Goal: Complete application form: Complete application form

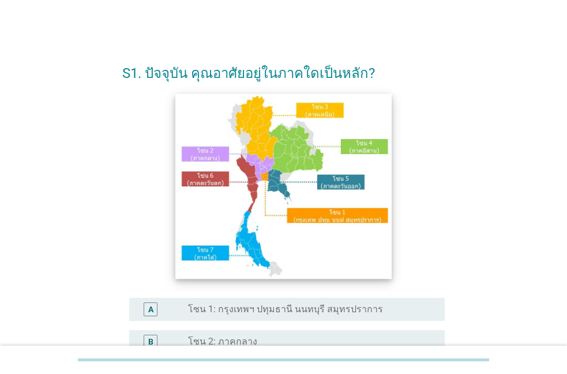
scroll to position [197, 0]
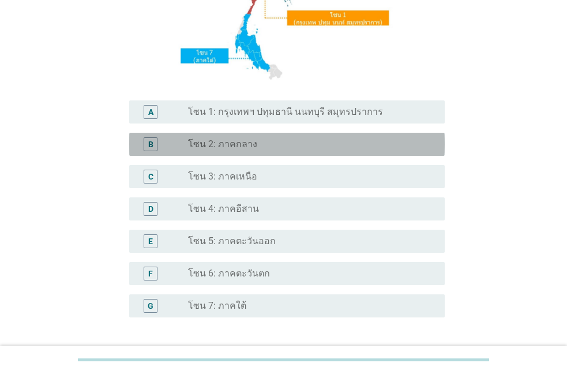
click at [224, 148] on label "โซน 2: ภาคกลาง" at bounding box center [222, 144] width 69 height 12
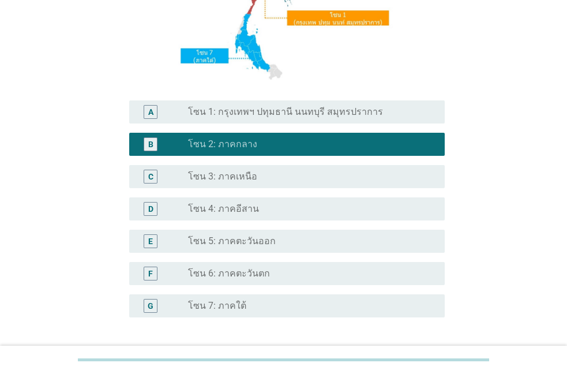
scroll to position [290, 0]
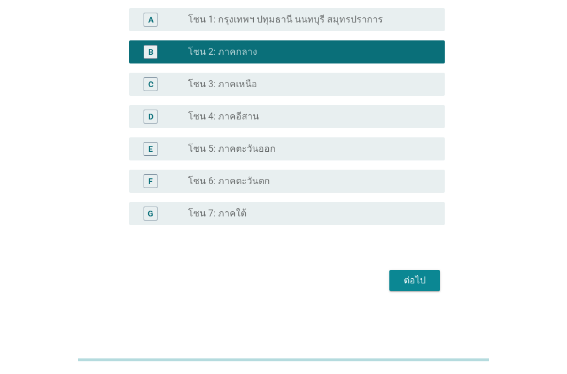
click at [406, 279] on div "ต่อไป" at bounding box center [415, 280] width 32 height 14
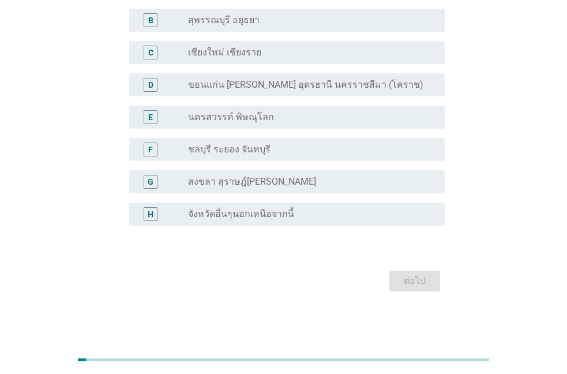
scroll to position [60, 0]
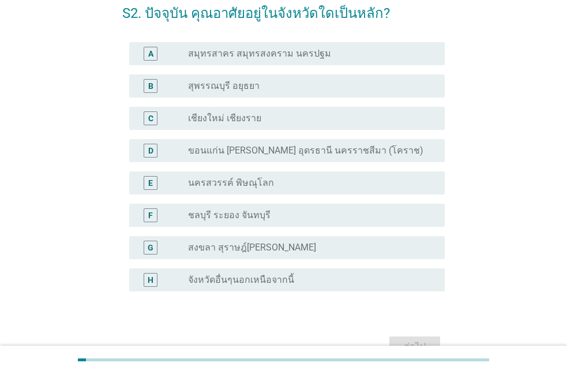
click at [223, 149] on label "ขอนแก่น [PERSON_NAME] อุดรธานี นครราชสีมา (โคราช)" at bounding box center [305, 151] width 235 height 12
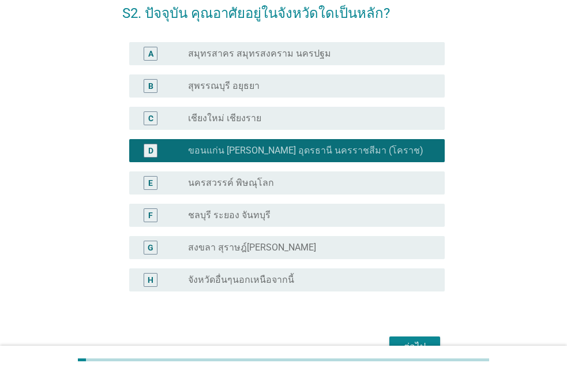
scroll to position [126, 0]
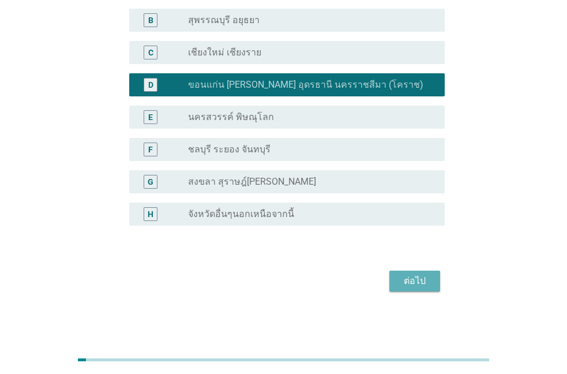
drag, startPoint x: 414, startPoint y: 281, endPoint x: 261, endPoint y: 264, distance: 153.8
click at [261, 264] on form "S2. ปัจจุบัน คุณอาศัยอยู่ในจังหวัดใดเป็นหลัก? A radio_button_unchecked สมุทรสาค…" at bounding box center [283, 110] width 323 height 369
click at [239, 214] on label "จังหวัดอื่นๆนอกเหนือจากนี้" at bounding box center [241, 214] width 106 height 12
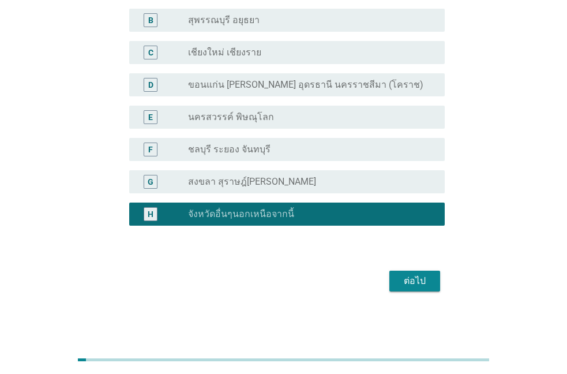
click at [421, 280] on div "ต่อไป" at bounding box center [415, 281] width 32 height 14
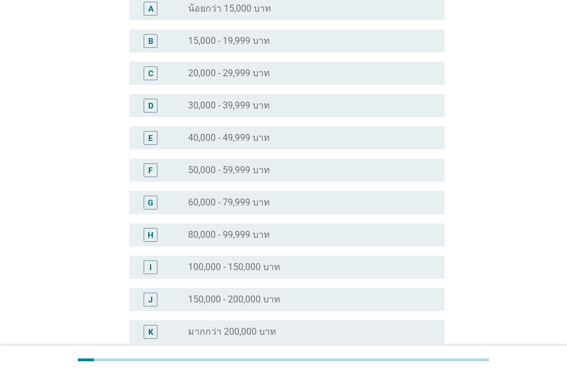
scroll to position [0, 0]
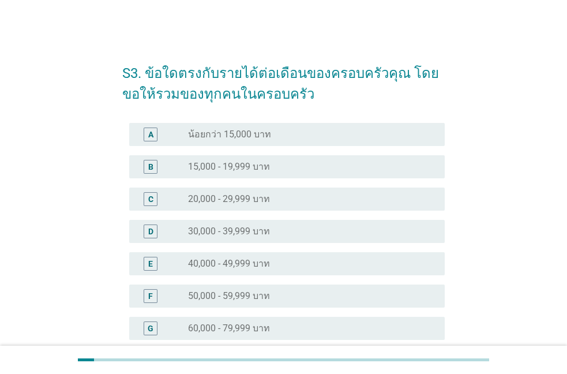
click at [208, 295] on label "50,000 - 59,999 บาท" at bounding box center [229, 296] width 82 height 12
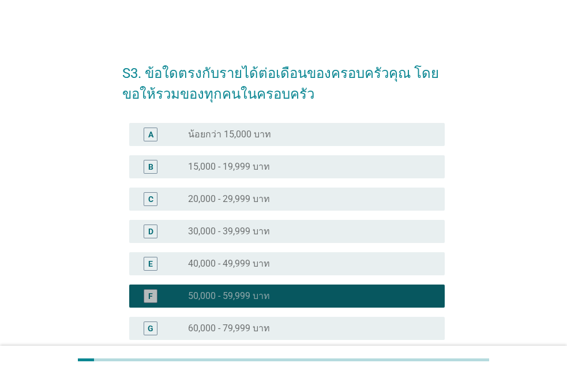
scroll to position [243, 0]
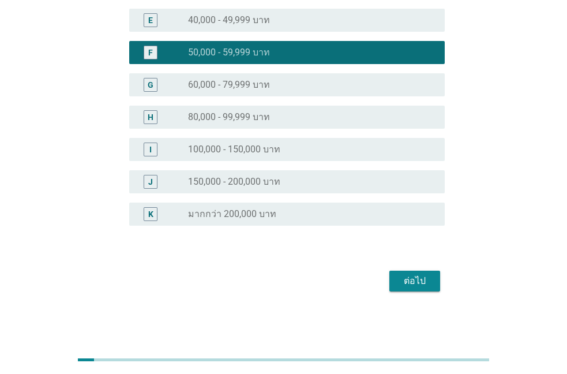
click at [435, 269] on div "ต่อไป" at bounding box center [283, 281] width 323 height 28
click at [415, 275] on div "ต่อไป" at bounding box center [415, 281] width 32 height 14
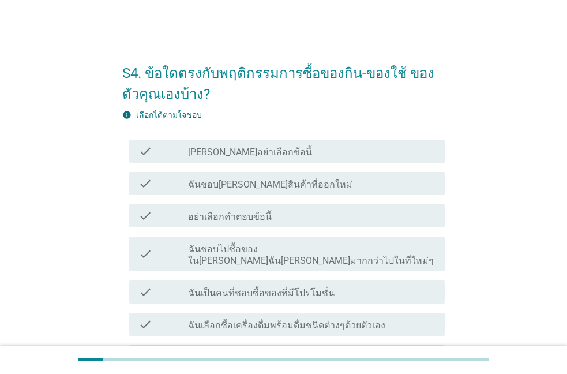
scroll to position [149, 0]
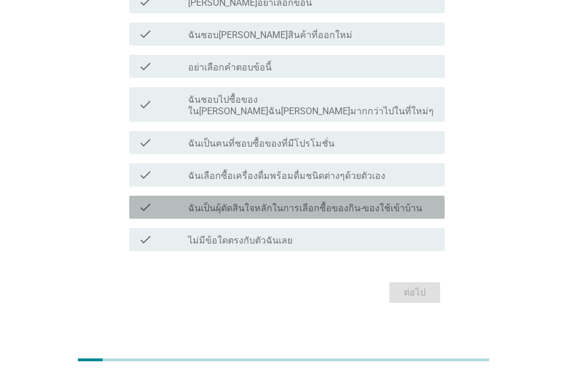
click at [245, 203] on label "ฉันเป็นผุ้ตัดสินใจหลักในการเลือกซื้อของกิน-ของใช้เข้าบ้าน" at bounding box center [305, 209] width 234 height 12
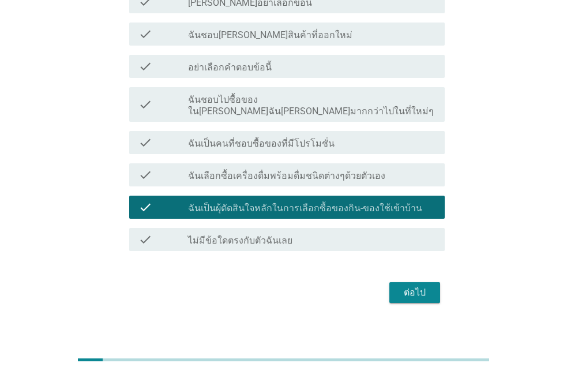
click at [408, 286] on div "ต่อไป" at bounding box center [415, 293] width 32 height 14
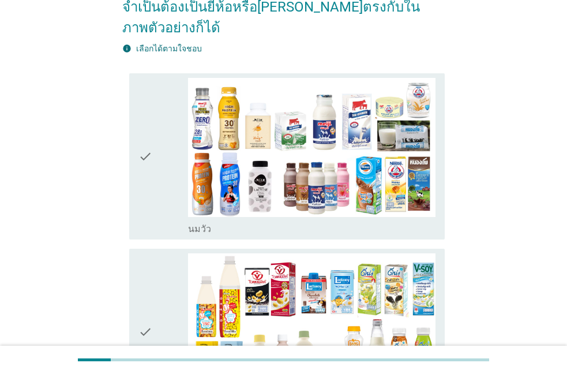
scroll to position [0, 0]
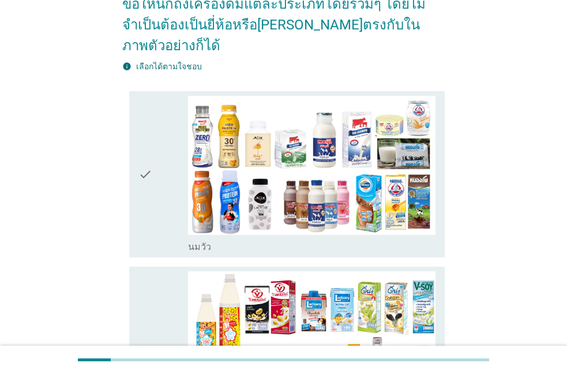
click at [158, 175] on div "check" at bounding box center [163, 175] width 50 height 158
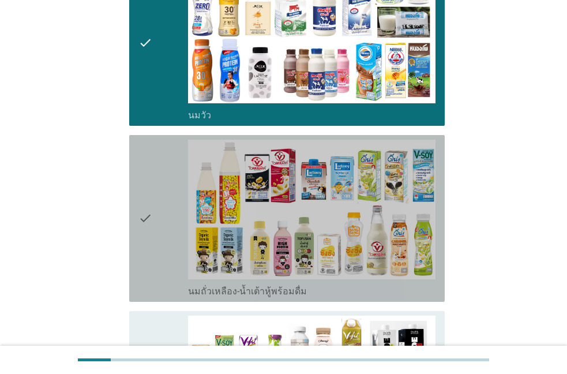
click at [158, 197] on div "check" at bounding box center [163, 219] width 50 height 158
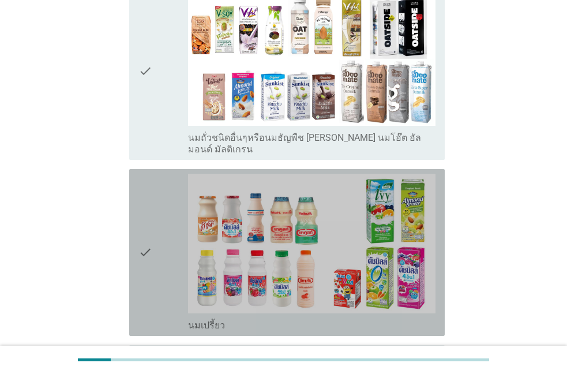
click at [160, 205] on div "check" at bounding box center [163, 253] width 50 height 158
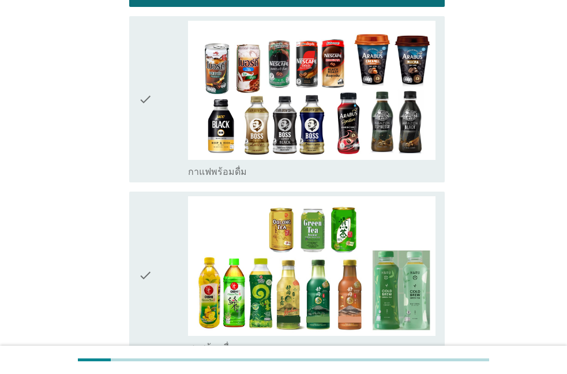
click at [160, 207] on div "check" at bounding box center [163, 275] width 50 height 158
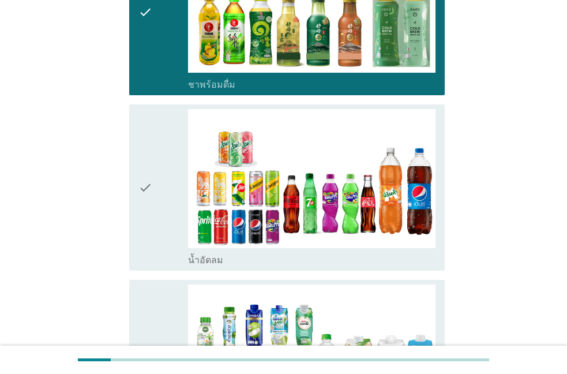
click at [160, 207] on div "check" at bounding box center [163, 188] width 50 height 158
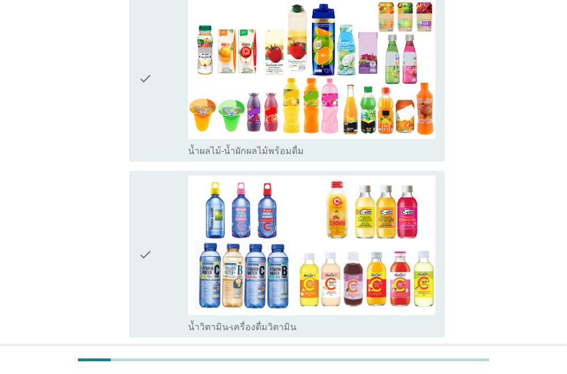
scroll to position [1907, 0]
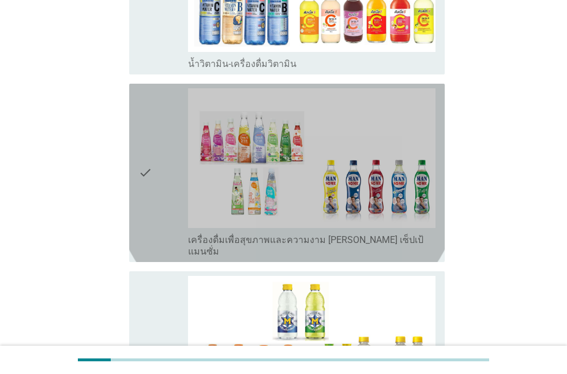
click at [168, 152] on div "check" at bounding box center [163, 172] width 50 height 169
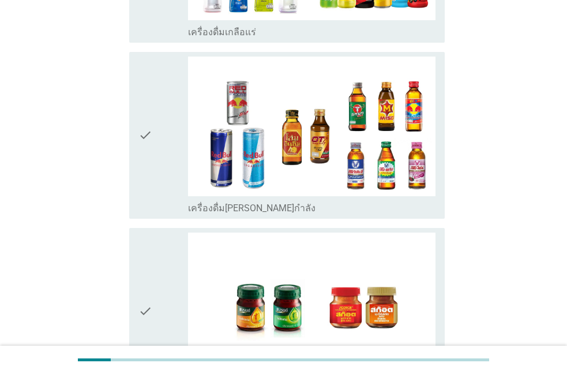
click at [171, 246] on div "check" at bounding box center [163, 312] width 50 height 158
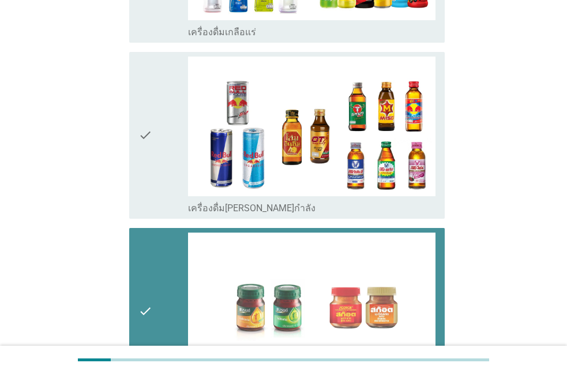
scroll to position [2442, 0]
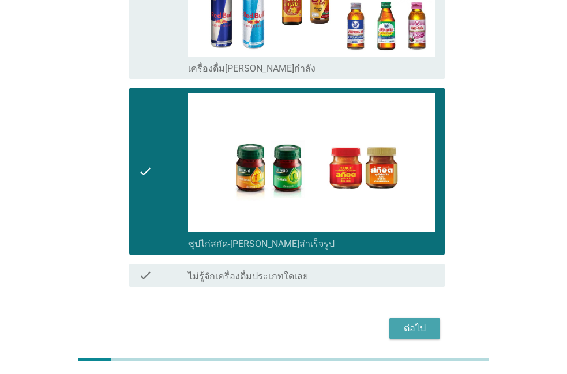
click at [421, 321] on div "ต่อไป" at bounding box center [415, 328] width 32 height 14
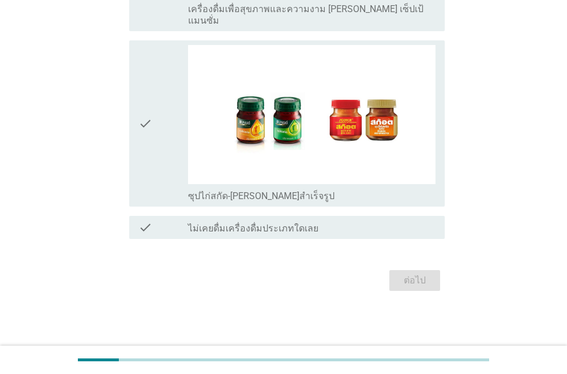
scroll to position [0, 0]
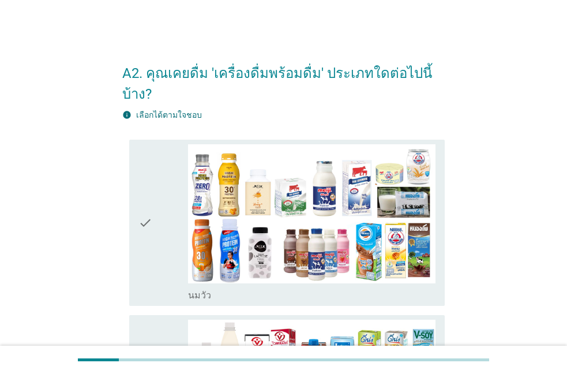
click at [158, 226] on div "check" at bounding box center [163, 223] width 50 height 158
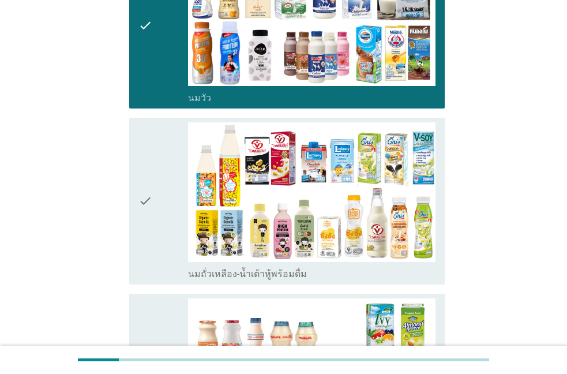
click at [154, 224] on div "check" at bounding box center [163, 201] width 50 height 158
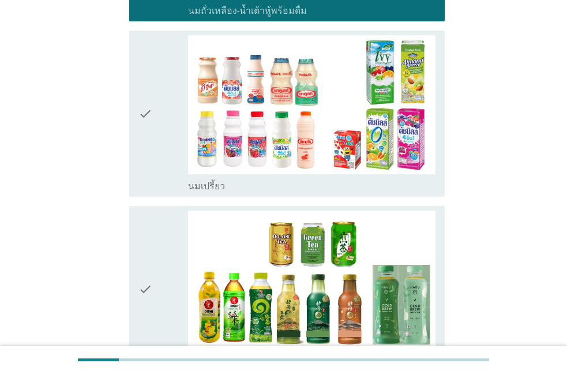
click at [159, 245] on div "check" at bounding box center [163, 290] width 50 height 158
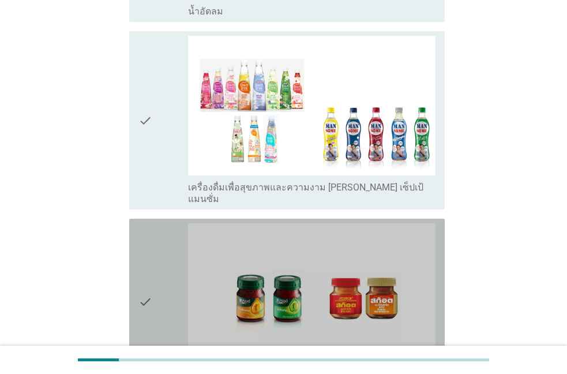
click at [150, 264] on icon "check" at bounding box center [145, 302] width 14 height 158
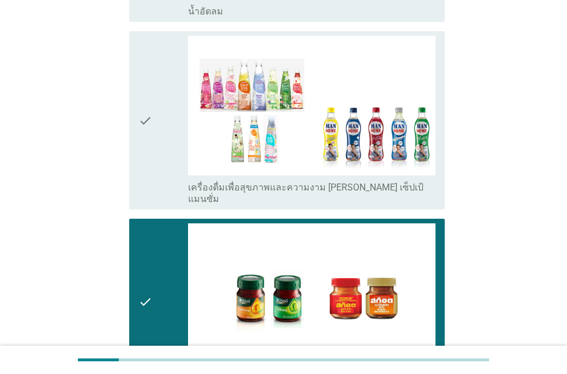
scroll to position [1130, 0]
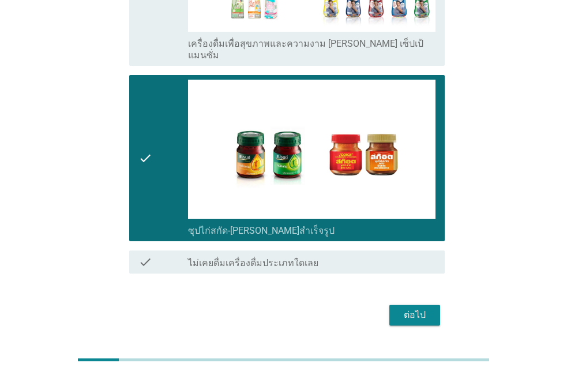
click at [411, 308] on div "ต่อไป" at bounding box center [415, 315] width 32 height 14
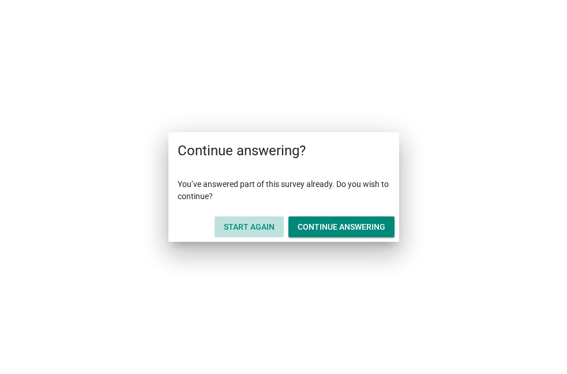
click at [248, 226] on div "Start Again" at bounding box center [249, 227] width 51 height 12
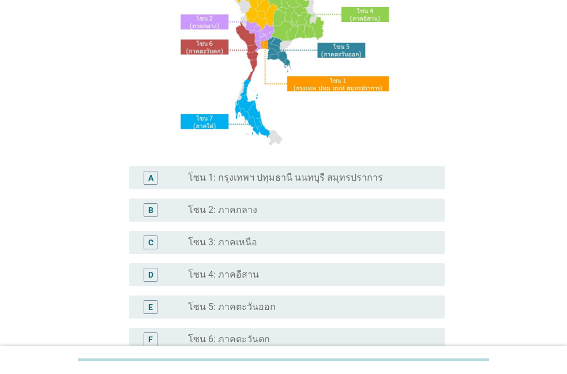
scroll to position [197, 0]
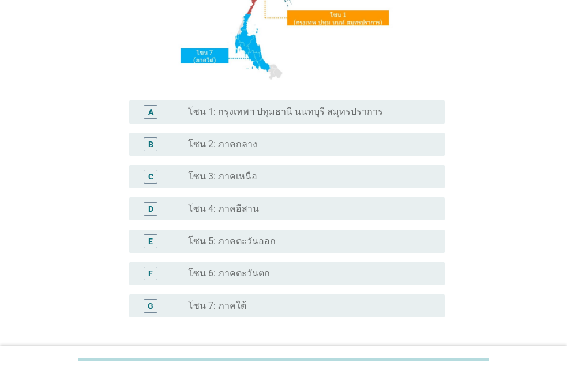
click at [230, 148] on label "โซน 2: ภาคกลาง" at bounding box center [222, 144] width 69 height 12
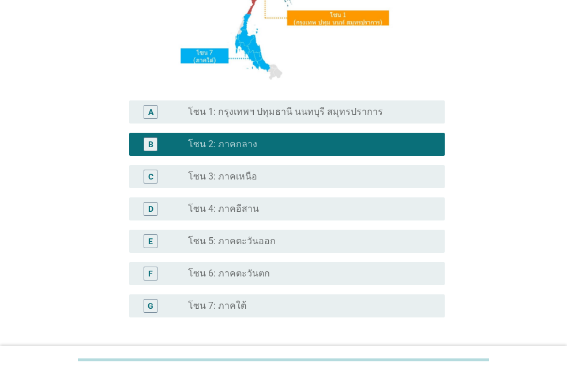
scroll to position [290, 0]
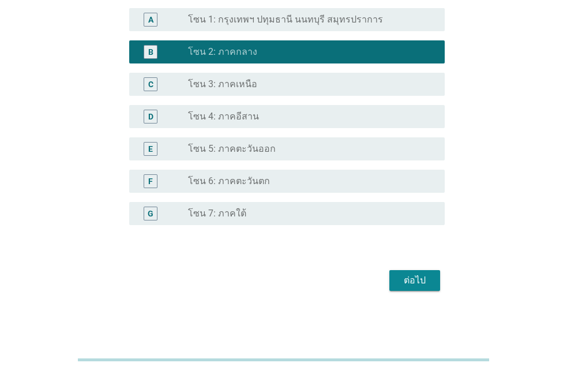
click at [414, 282] on div "ต่อไป" at bounding box center [415, 280] width 32 height 14
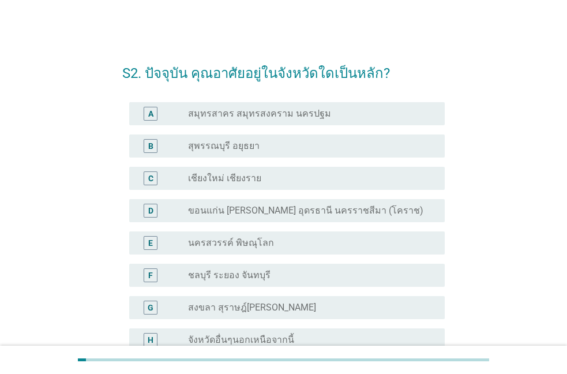
scroll to position [66, 0]
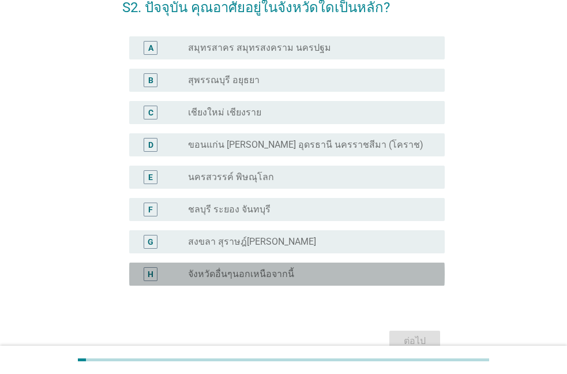
click at [215, 275] on label "จังหวัดอื่นๆนอกเหนือจากนี้" at bounding box center [241, 274] width 106 height 12
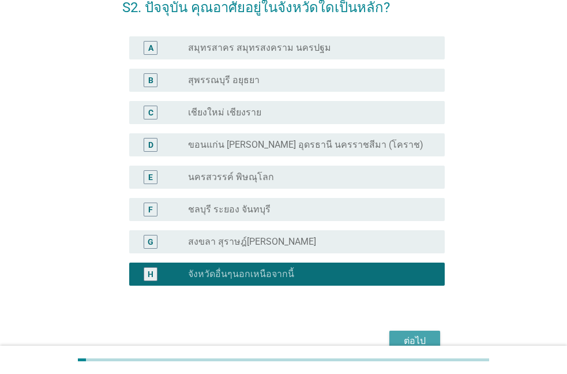
click at [403, 336] on div "ต่อไป" at bounding box center [415, 341] width 32 height 14
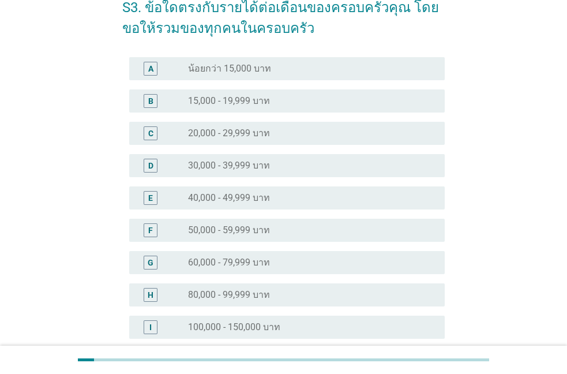
scroll to position [0, 0]
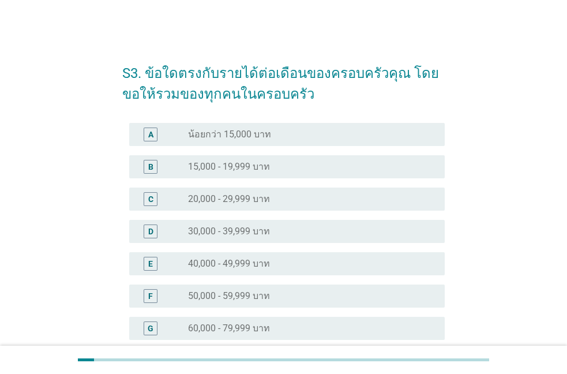
click at [215, 297] on label "50,000 - 59,999 บาท" at bounding box center [229, 296] width 82 height 12
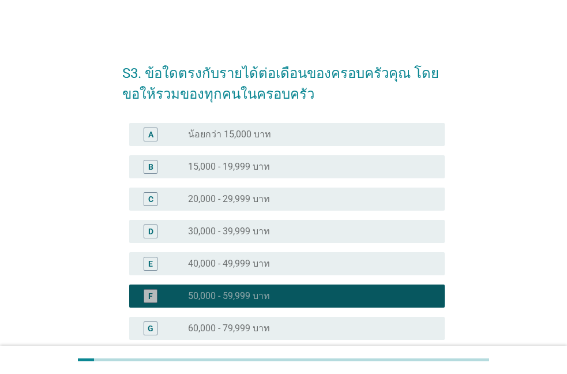
scroll to position [243, 0]
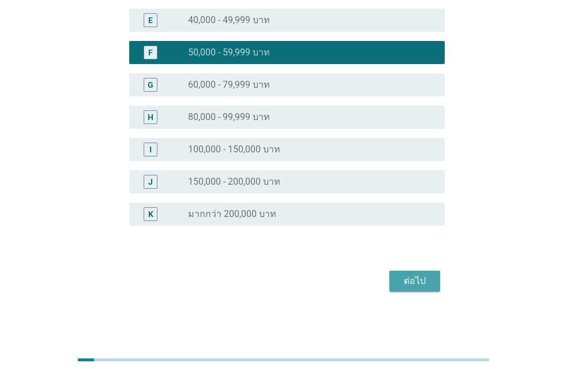
click at [404, 283] on div "ต่อไป" at bounding box center [415, 281] width 32 height 14
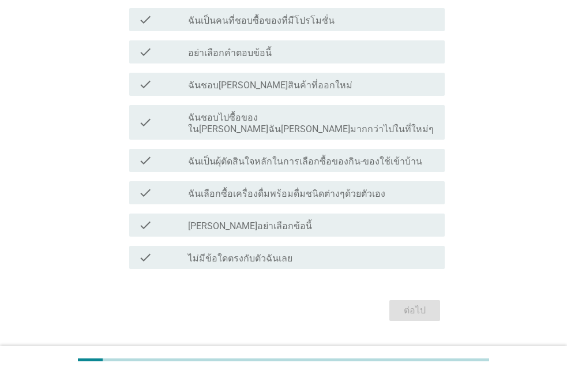
scroll to position [149, 0]
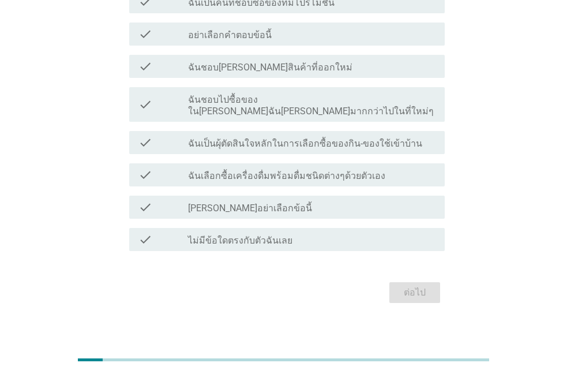
click at [234, 170] on label "ฉันเลือกซื้อเครื่องดื่มพร้อมดื่มชนิดต่างๆด้วยตัวเอง" at bounding box center [286, 176] width 197 height 12
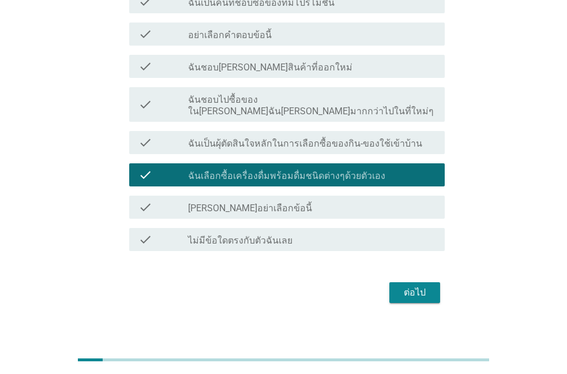
click at [345, 138] on label "ฉันเป็นผุ้ตัดสินใจหลักในการเลือกซื้อของกิน-ของใช้เข้าบ้าน" at bounding box center [305, 144] width 234 height 12
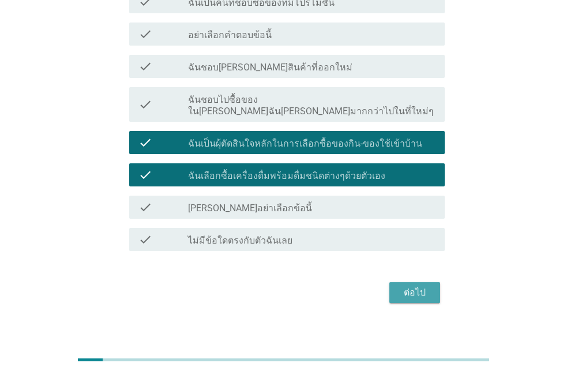
click at [418, 286] on div "ต่อไป" at bounding box center [415, 293] width 32 height 14
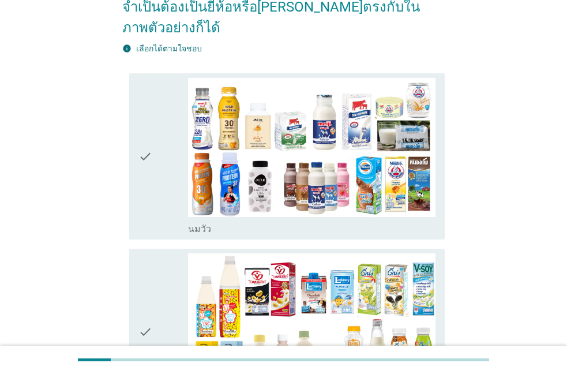
scroll to position [0, 0]
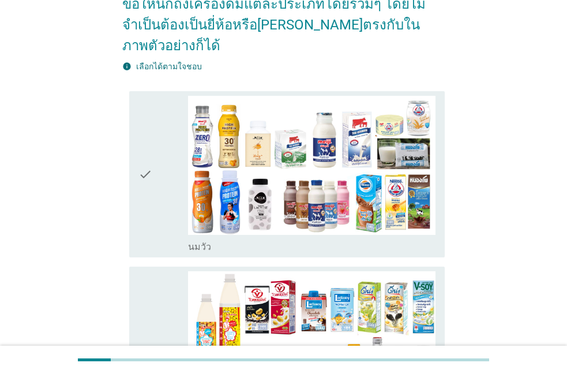
click at [145, 166] on icon "check" at bounding box center [145, 175] width 14 height 158
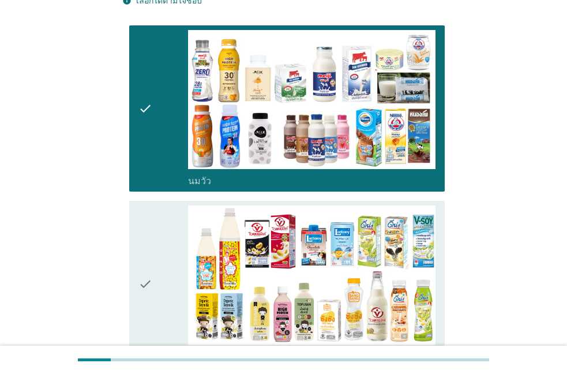
click at [153, 239] on div "check" at bounding box center [163, 284] width 50 height 158
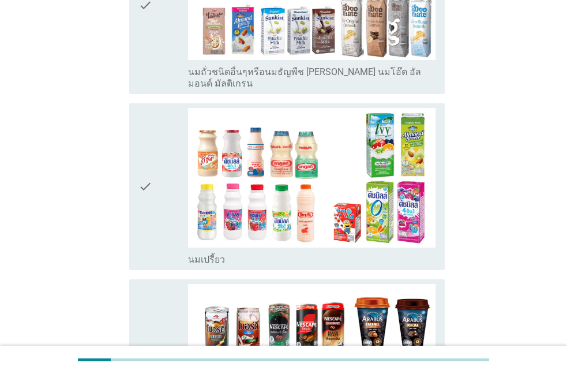
click at [155, 178] on div "check" at bounding box center [163, 187] width 50 height 158
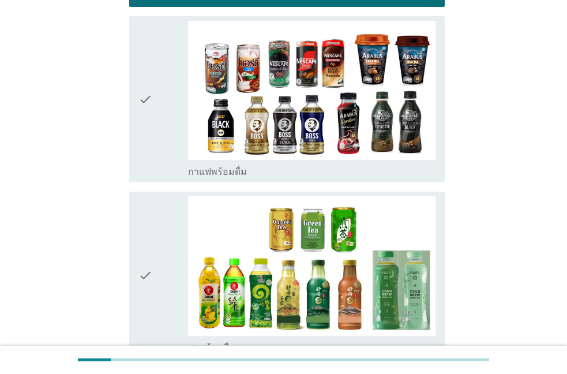
click at [157, 106] on div "check" at bounding box center [163, 100] width 50 height 158
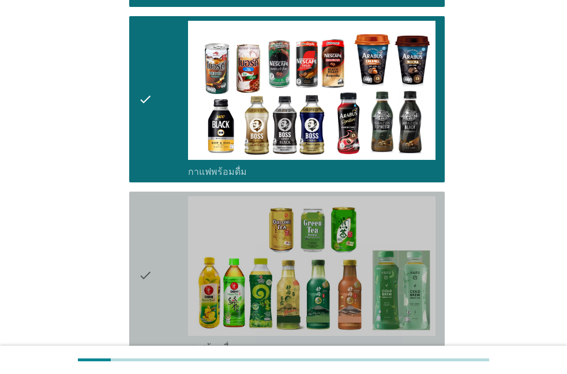
click at [164, 233] on div "check" at bounding box center [163, 275] width 50 height 158
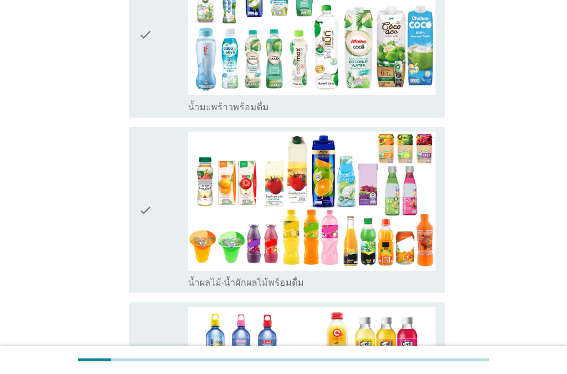
click at [162, 200] on div "check" at bounding box center [163, 211] width 50 height 158
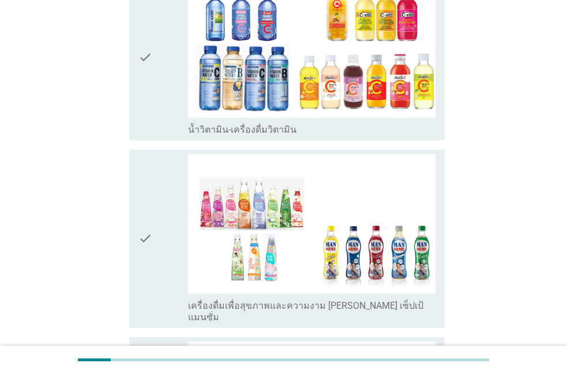
scroll to position [2039, 0]
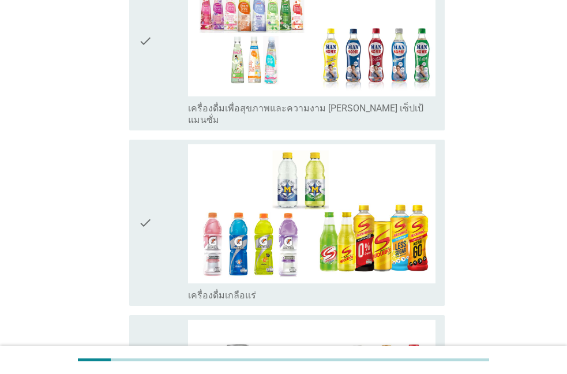
click at [159, 198] on div "check" at bounding box center [163, 223] width 50 height 158
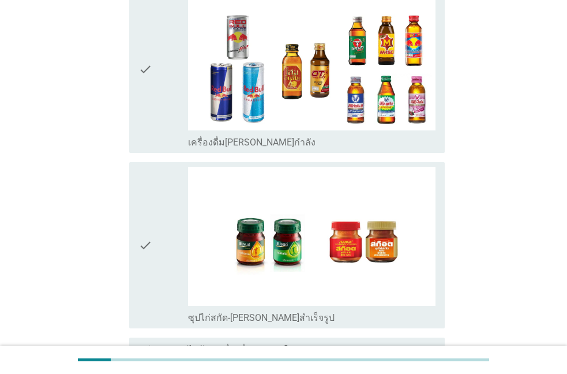
scroll to position [2442, 0]
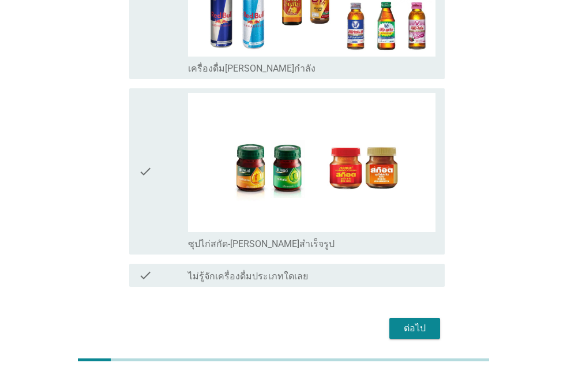
click at [162, 168] on div "check" at bounding box center [163, 172] width 50 height 158
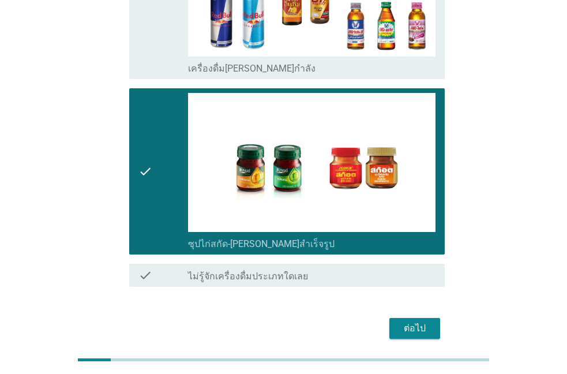
click at [423, 318] on button "ต่อไป" at bounding box center [414, 328] width 51 height 21
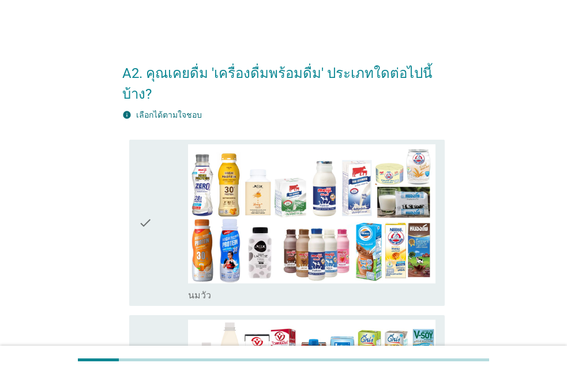
click at [162, 213] on div "check" at bounding box center [163, 223] width 50 height 158
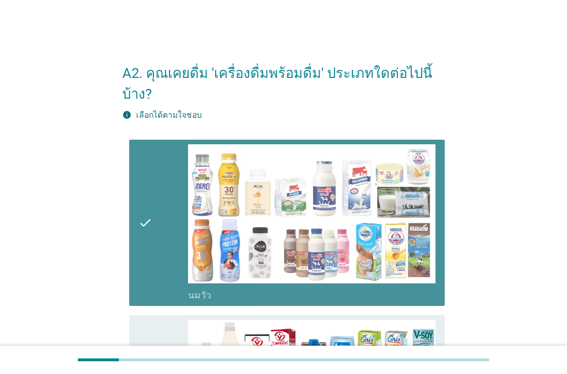
scroll to position [263, 0]
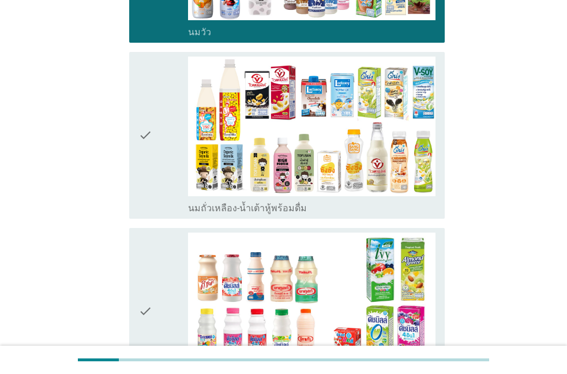
click at [157, 267] on div "check" at bounding box center [163, 312] width 50 height 158
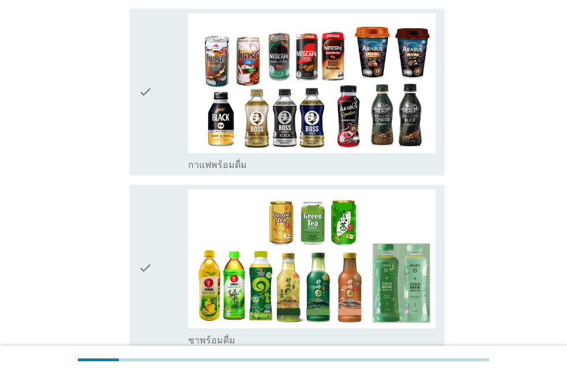
click at [166, 250] on div "check" at bounding box center [163, 268] width 50 height 158
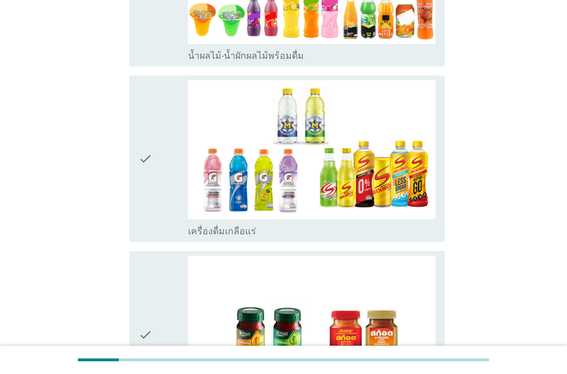
scroll to position [1306, 0]
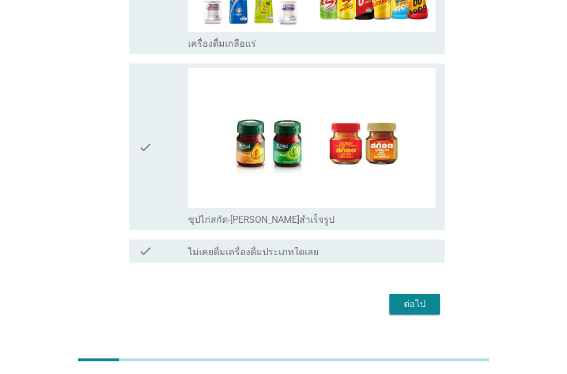
click at [157, 166] on div "check" at bounding box center [163, 147] width 50 height 158
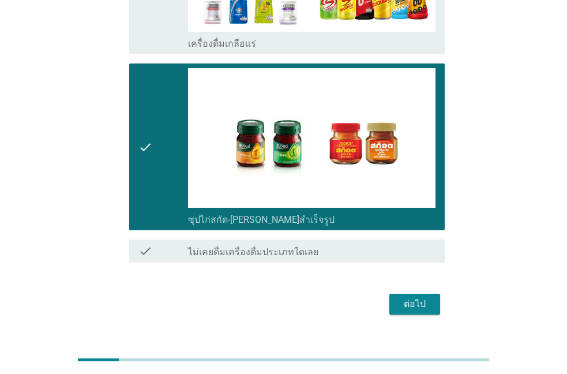
click at [414, 297] on div "ต่อไป" at bounding box center [415, 304] width 32 height 14
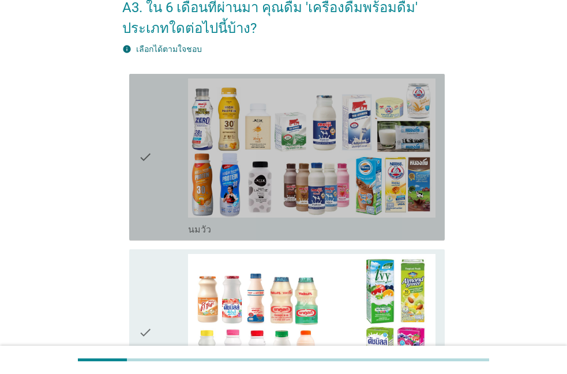
click at [159, 198] on div "check" at bounding box center [163, 157] width 50 height 158
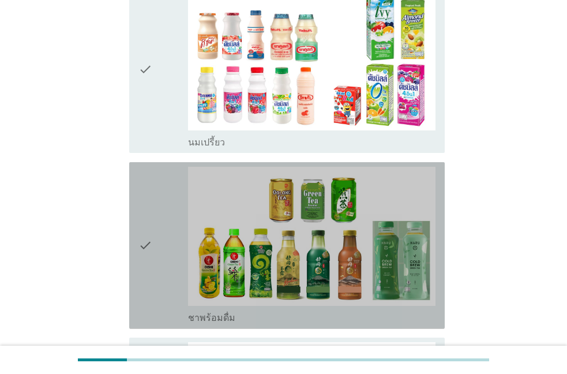
click at [154, 241] on div "check" at bounding box center [163, 246] width 50 height 158
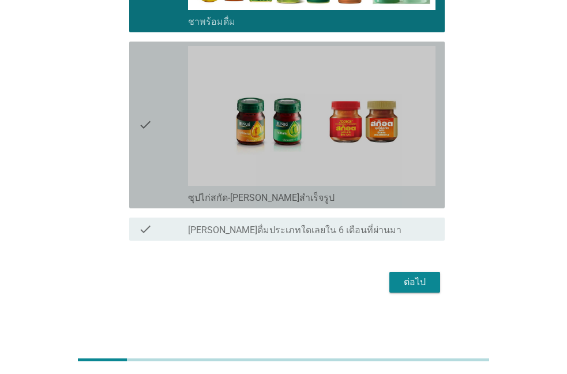
click at [155, 169] on div "check" at bounding box center [163, 125] width 50 height 158
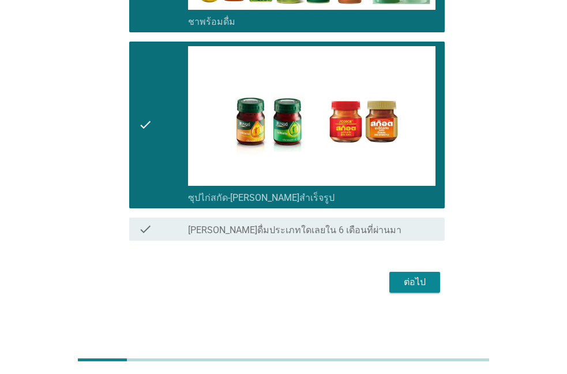
click at [410, 286] on div "ต่อไป" at bounding box center [415, 282] width 32 height 14
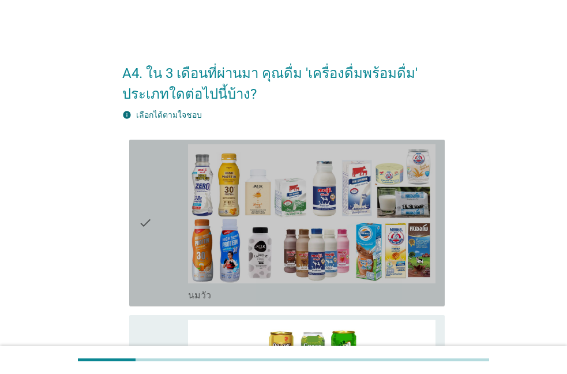
click at [167, 209] on div "check" at bounding box center [163, 223] width 50 height 158
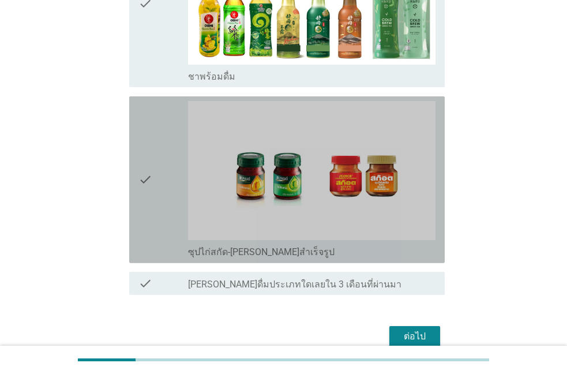
click at [155, 188] on div "check" at bounding box center [163, 180] width 50 height 158
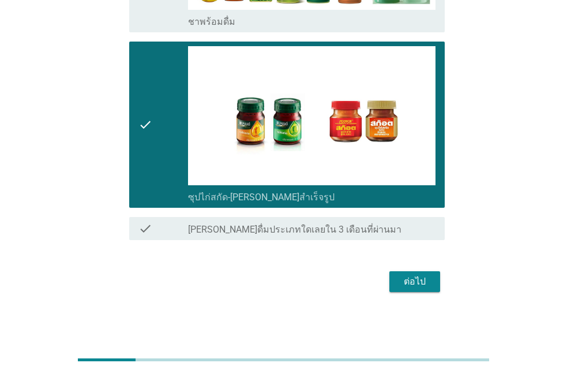
click at [417, 278] on div "ต่อไป" at bounding box center [415, 282] width 32 height 14
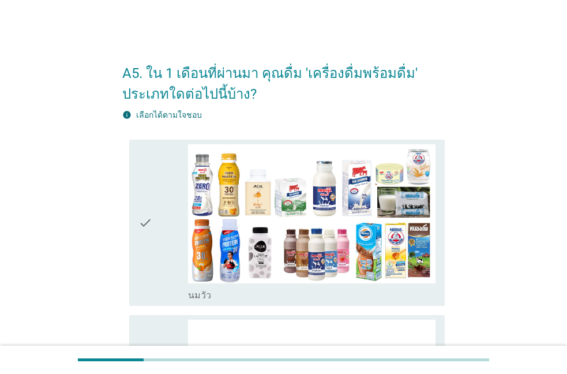
click at [183, 189] on div "check" at bounding box center [163, 223] width 50 height 158
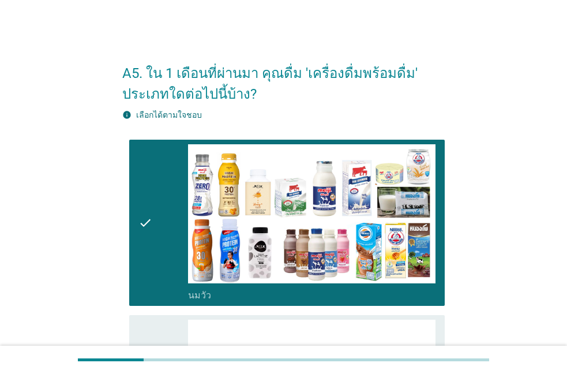
scroll to position [274, 0]
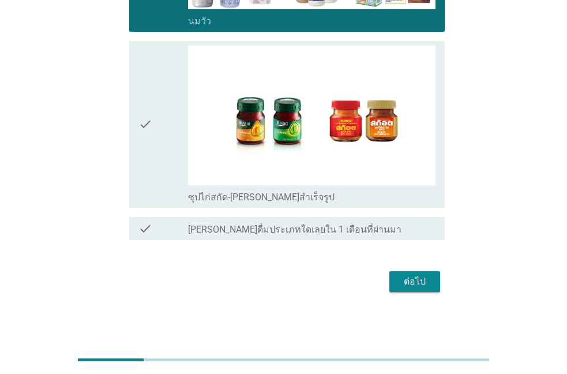
click at [386, 284] on div "ต่อไป" at bounding box center [283, 282] width 323 height 28
click at [414, 278] on div "ต่อไป" at bounding box center [415, 282] width 32 height 14
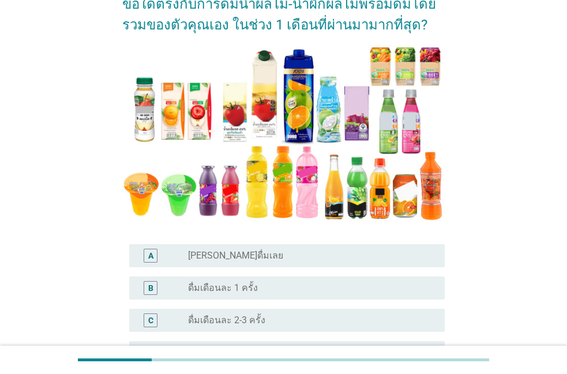
scroll to position [263, 0]
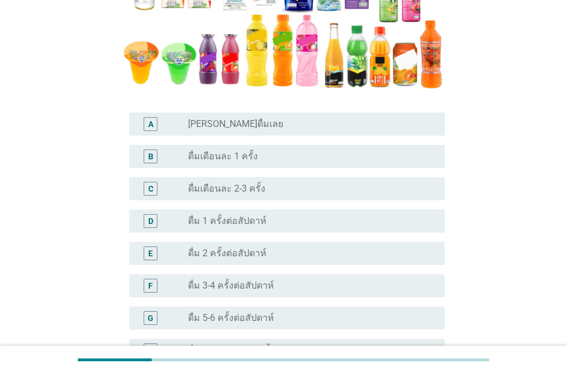
click at [213, 182] on div "radio_button_unchecked ดื่มเดือนละ 2-3 ครั้ง" at bounding box center [312, 189] width 248 height 14
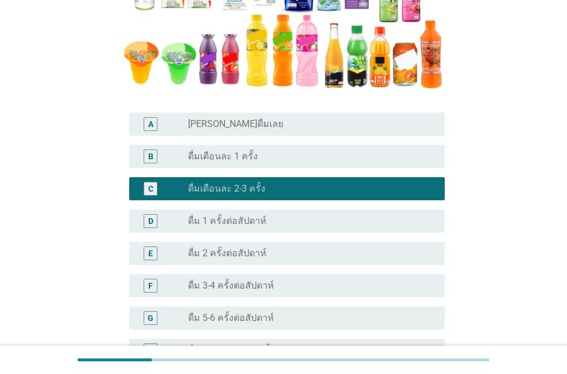
scroll to position [395, 0]
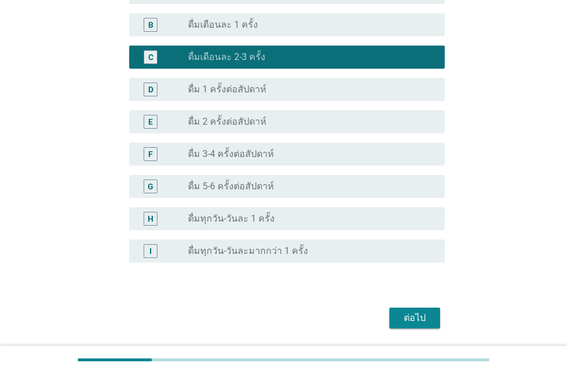
click at [426, 311] on button "ต่อไป" at bounding box center [414, 318] width 51 height 21
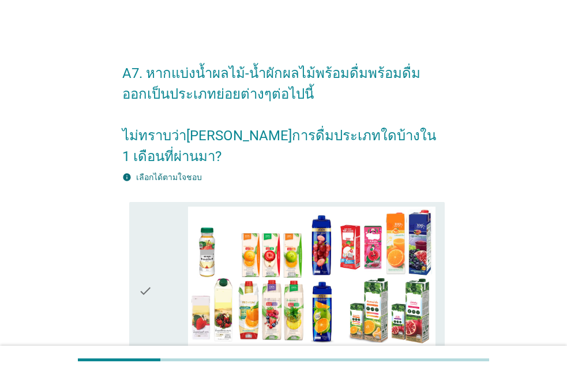
scroll to position [263, 0]
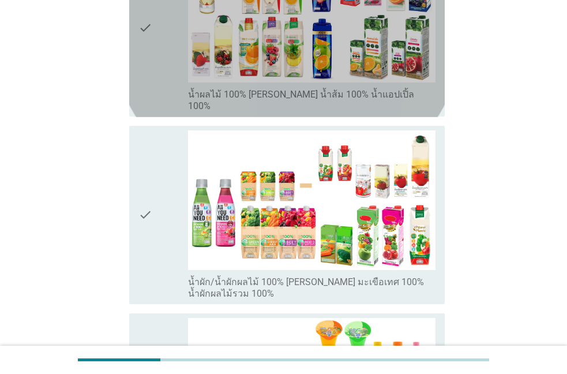
drag, startPoint x: 162, startPoint y: 46, endPoint x: 154, endPoint y: 87, distance: 42.2
click at [161, 46] on div "check" at bounding box center [163, 27] width 50 height 169
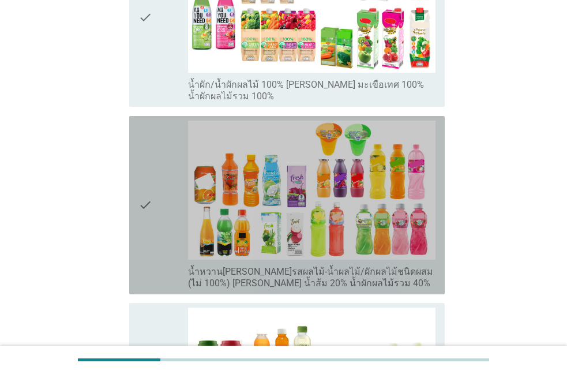
click at [137, 177] on div "check check_box_outline_blank น้ำหวาน[PERSON_NAME]รสผลไม้-น้ำผลไม้/ผักผลไม้ชนิด…" at bounding box center [287, 205] width 316 height 178
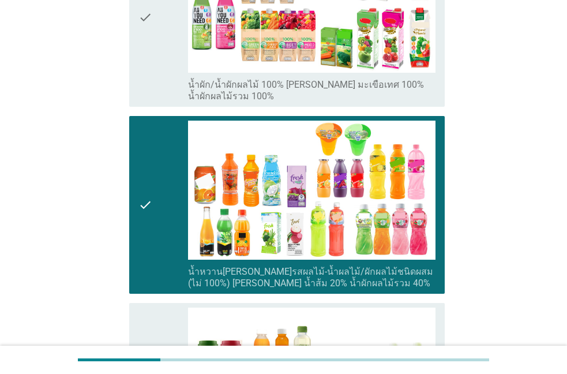
scroll to position [722, 0]
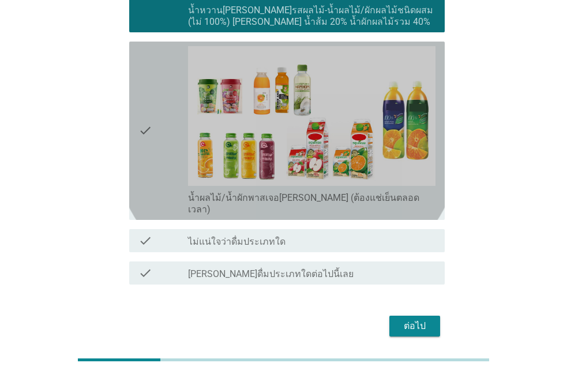
click at [163, 92] on div "check" at bounding box center [163, 130] width 50 height 169
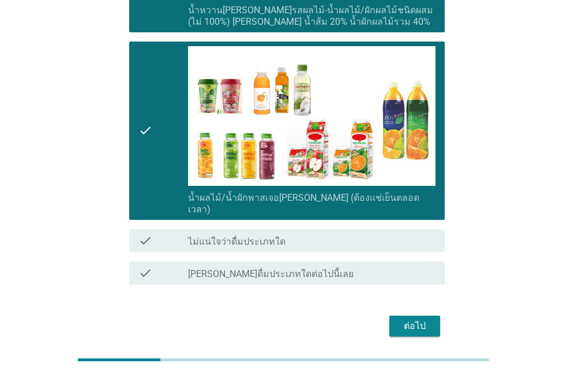
click at [400, 319] on div "ต่อไป" at bounding box center [415, 326] width 32 height 14
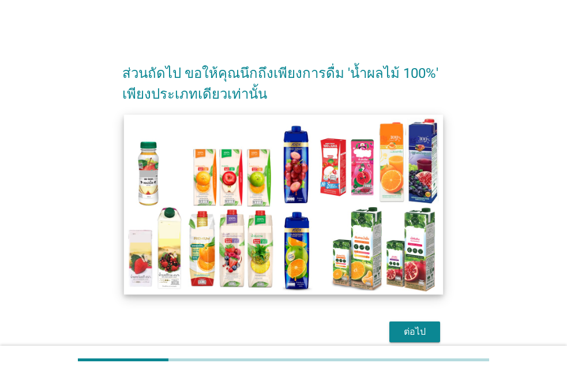
scroll to position [51, 0]
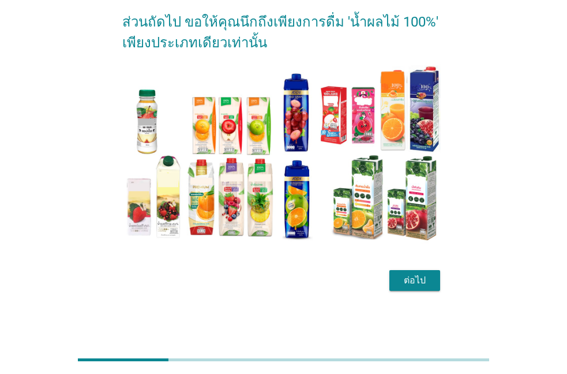
click at [414, 274] on div "ต่อไป" at bounding box center [415, 280] width 32 height 14
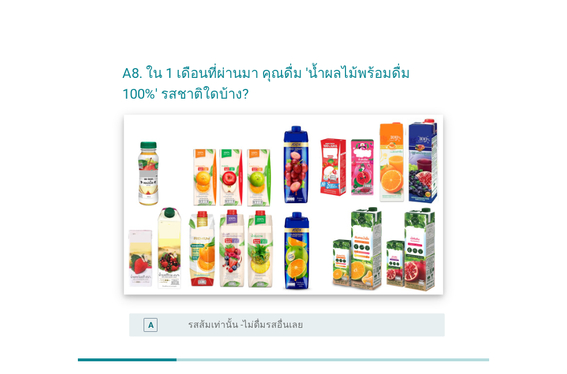
scroll to position [185, 0]
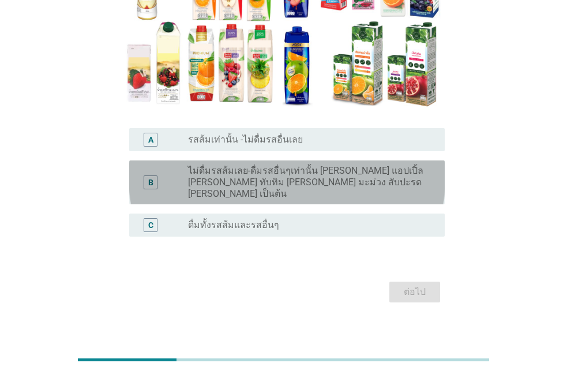
click at [222, 179] on label "ไม่ดื่มรสส้มเลย-ดื่มรสอื่นๆเท่านั้น [PERSON_NAME] แอปเปิ้ล [PERSON_NAME] ทับทิม…" at bounding box center [307, 182] width 238 height 35
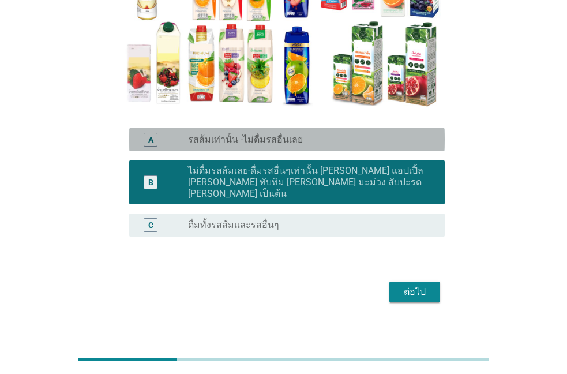
click at [286, 137] on label "รสส้มเท่านั้น -ไม่ดื่มรสอื่นเลย" at bounding box center [245, 140] width 115 height 12
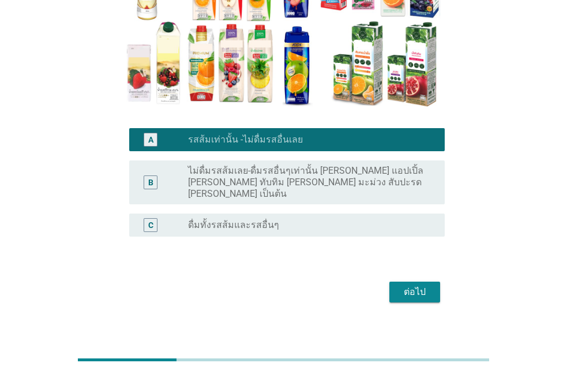
click at [415, 282] on button "ต่อไป" at bounding box center [414, 292] width 51 height 21
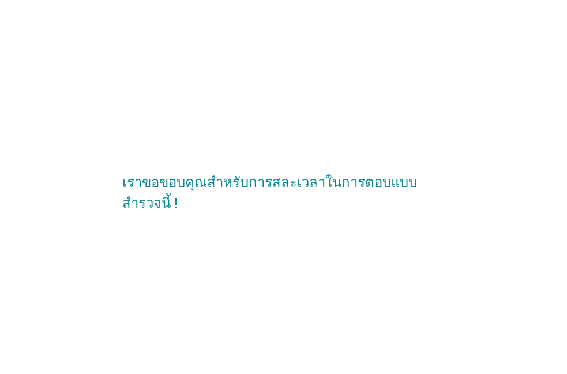
scroll to position [0, 0]
